Goal: Find specific page/section: Find specific page/section

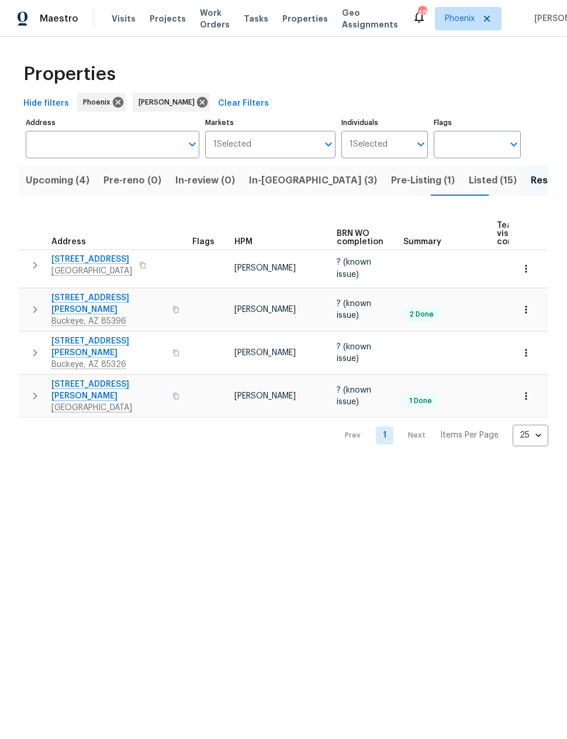
click at [391, 182] on span "Pre-Listing (1)" at bounding box center [423, 180] width 64 height 16
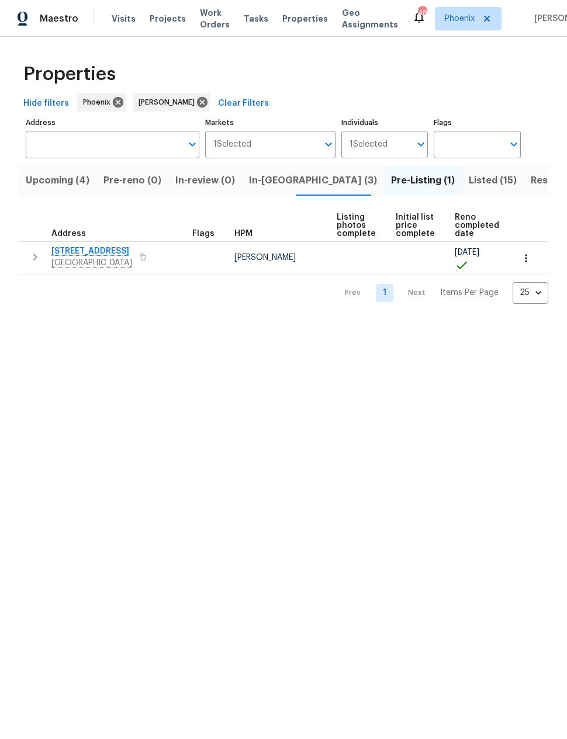
click at [95, 256] on span "6547 N 73rd Dr" at bounding box center [91, 251] width 81 height 12
click at [281, 185] on span "In-reno (3)" at bounding box center [313, 180] width 128 height 16
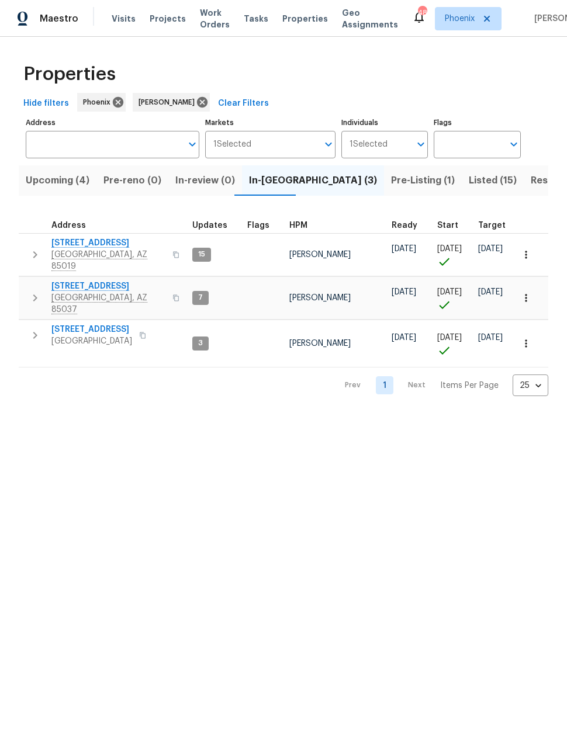
click at [82, 280] on span "8920 W Monterey Way" at bounding box center [108, 286] width 114 height 12
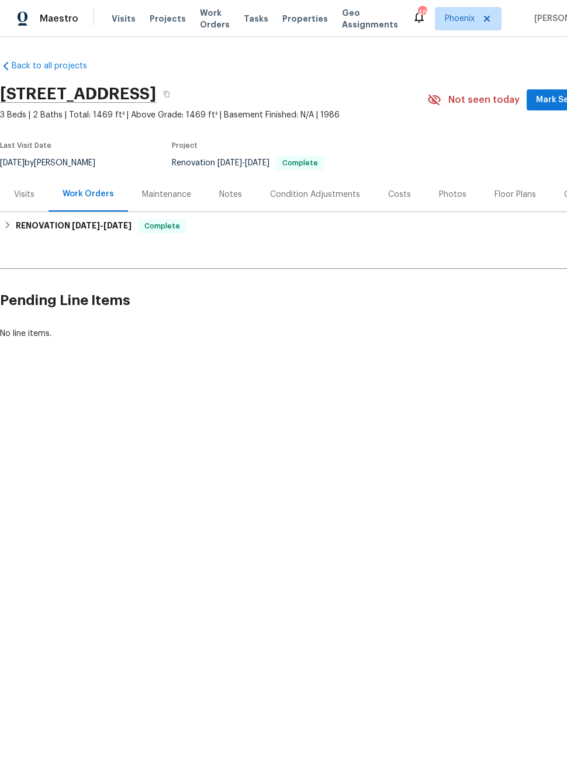
click at [445, 194] on div "Photos" at bounding box center [452, 195] width 27 height 12
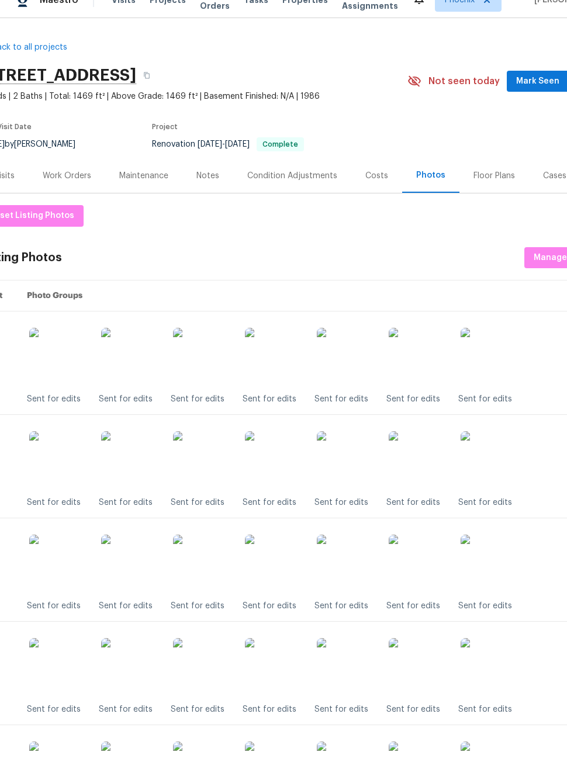
scroll to position [0, 19]
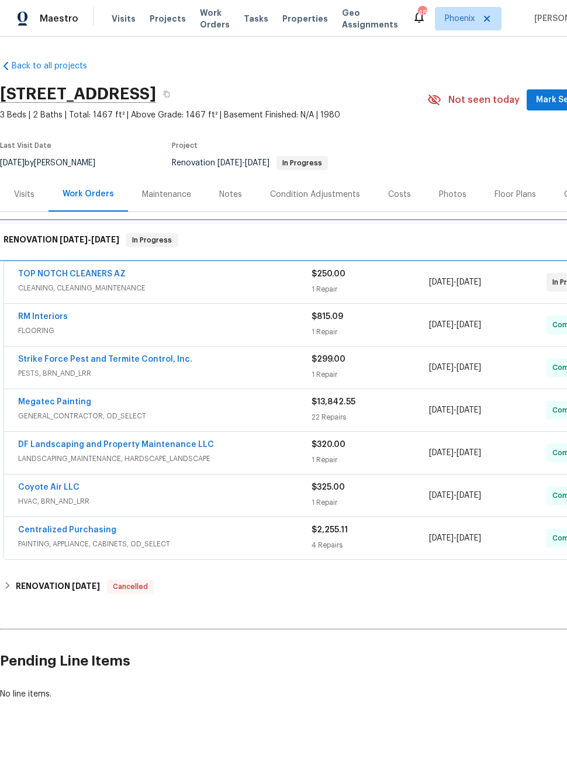
click at [49, 257] on div "RENOVATION 8/19/25 - 9/2/25 In Progress" at bounding box center [330, 239] width 660 height 37
click at [54, 277] on link "TOP NOTCH CLEANERS AZ" at bounding box center [71, 274] width 107 height 8
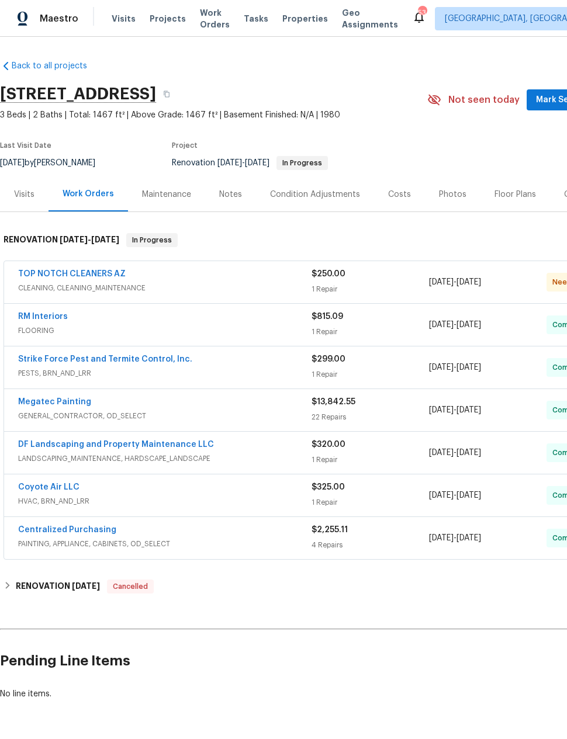
click at [53, 270] on link "TOP NOTCH CLEANERS AZ" at bounding box center [71, 274] width 107 height 8
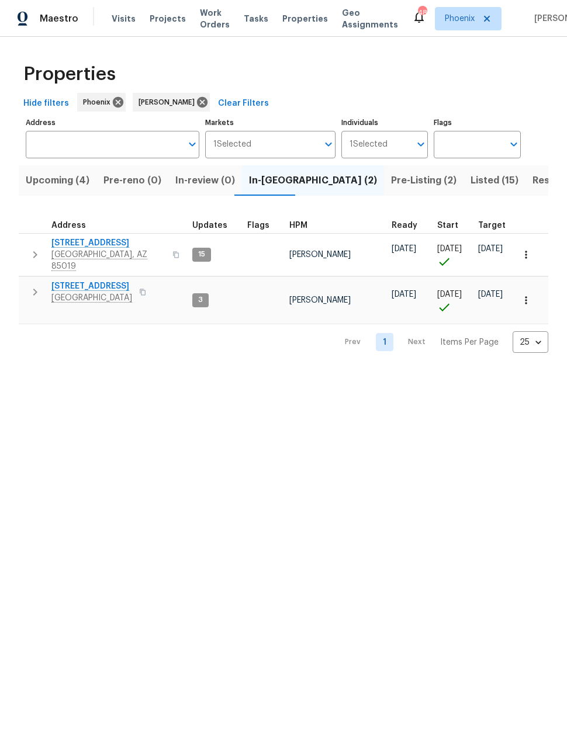
click at [44, 175] on span "Upcoming (4)" at bounding box center [58, 180] width 64 height 16
